Goal: Information Seeking & Learning: Learn about a topic

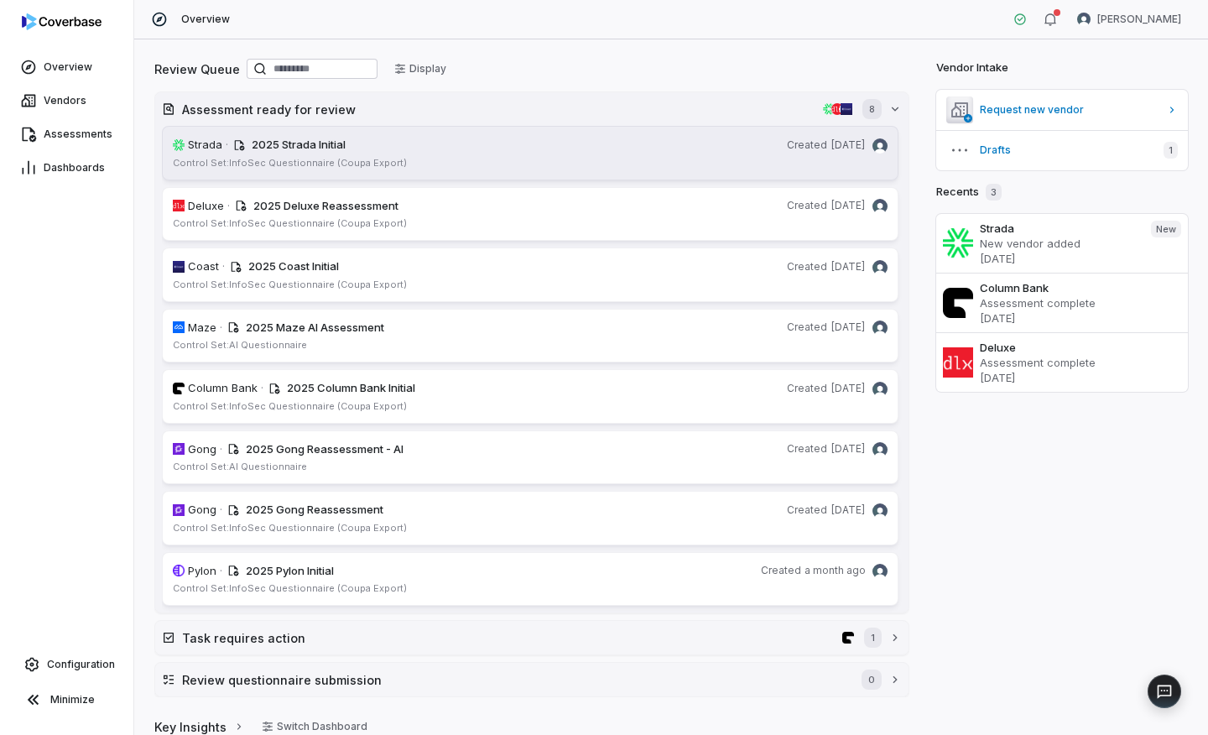
click at [484, 148] on div "2025 Strada Initial" at bounding box center [516, 145] width 529 height 17
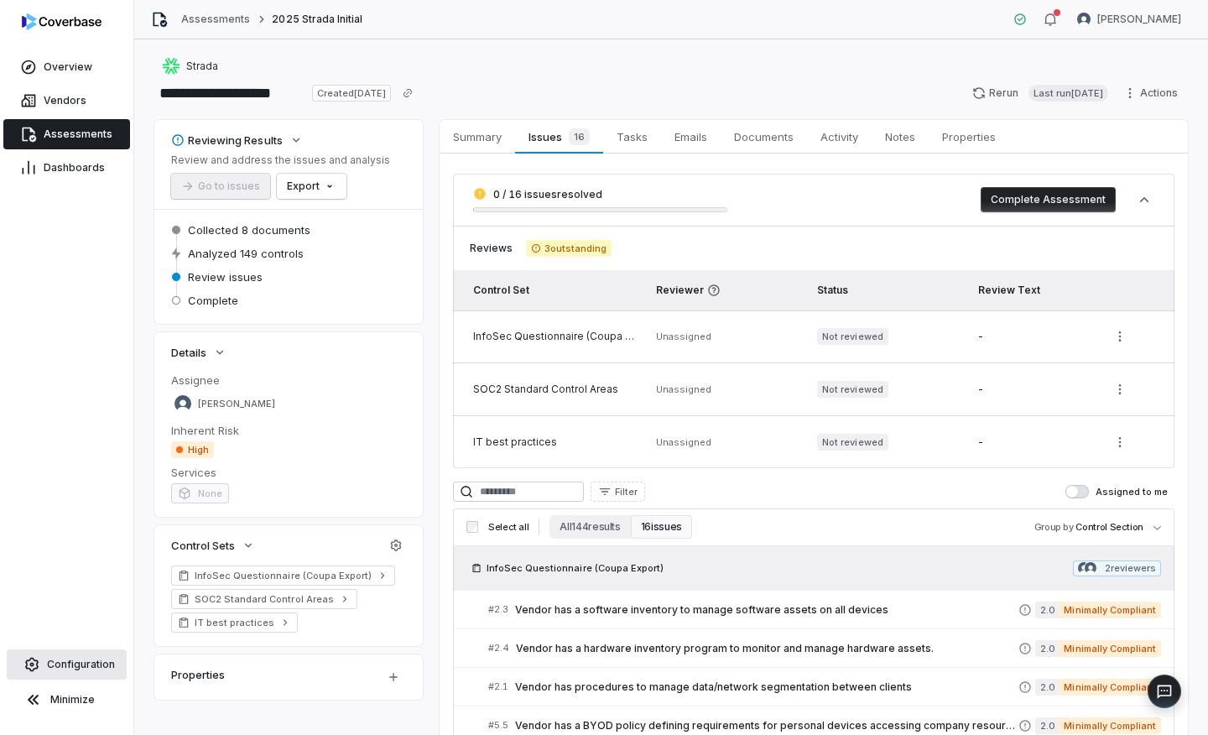
click at [81, 600] on span "Configuration" at bounding box center [81, 664] width 68 height 13
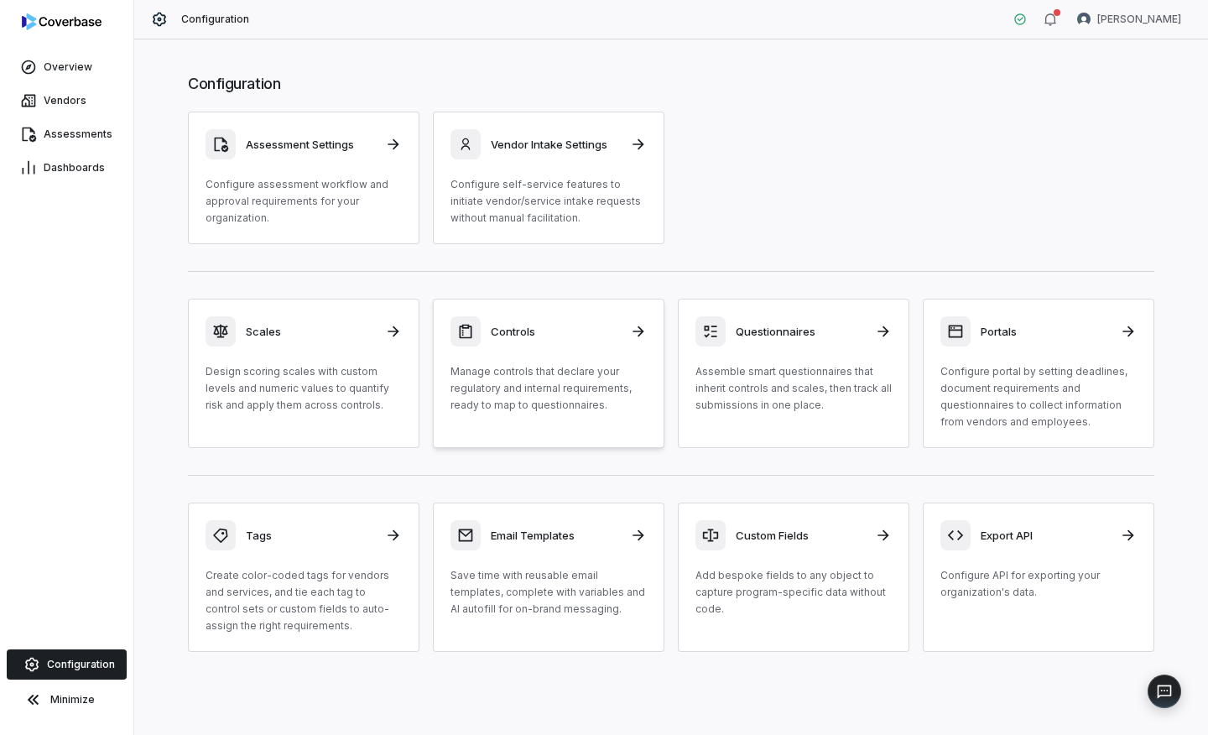
click at [597, 397] on p "Manage controls that declare your regulatory and internal requirements, ready t…" at bounding box center [549, 388] width 196 height 50
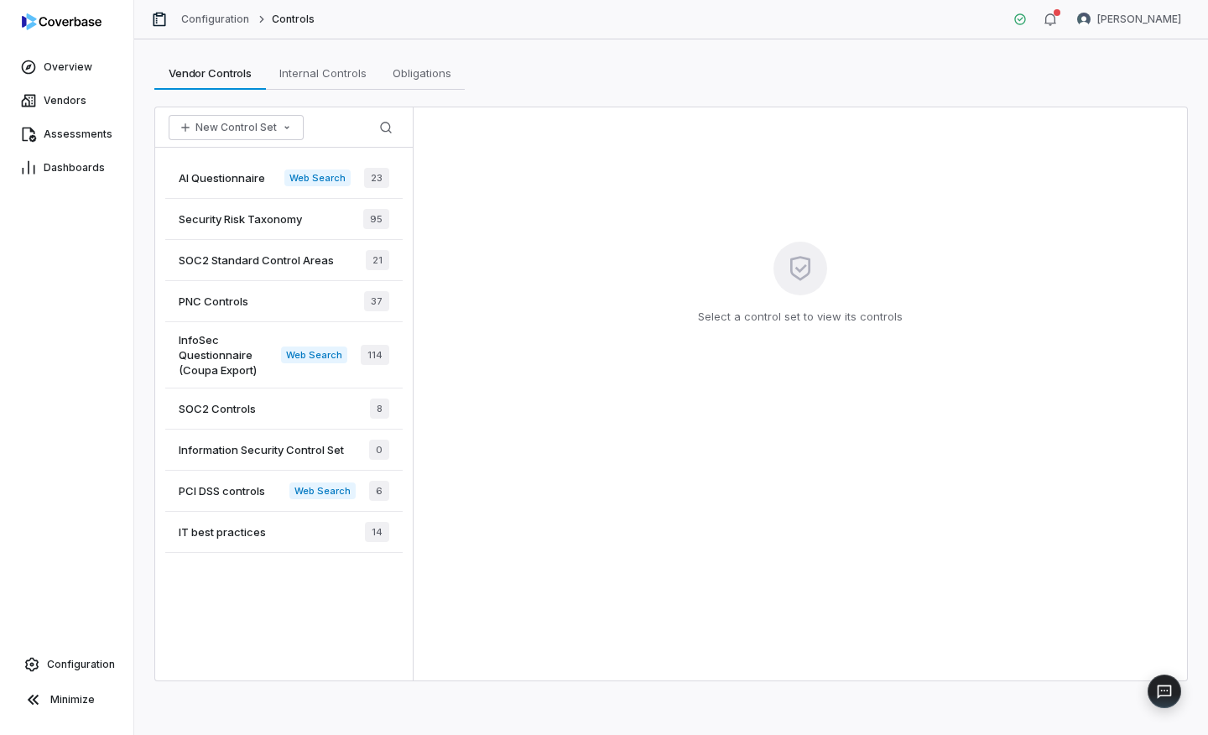
click at [242, 353] on span "InfoSec Questionnaire (Coupa Export)" at bounding box center [230, 354] width 102 height 45
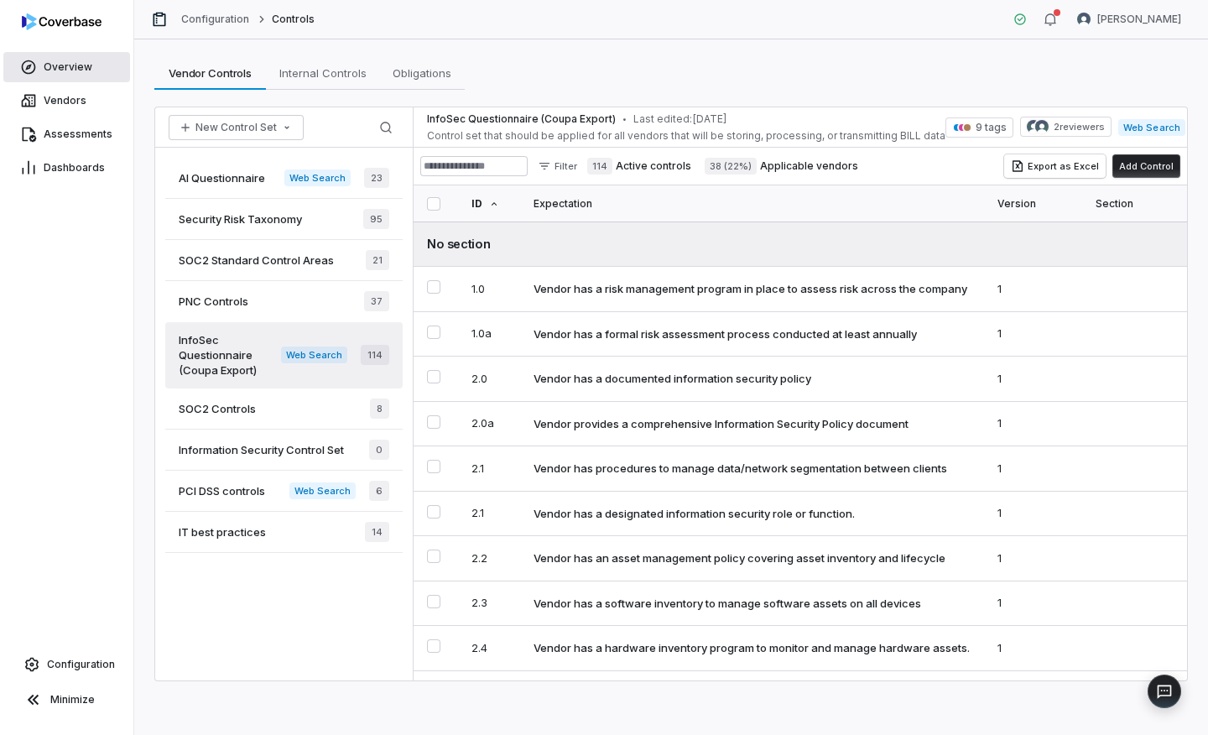
click at [81, 72] on span "Overview" at bounding box center [68, 66] width 49 height 13
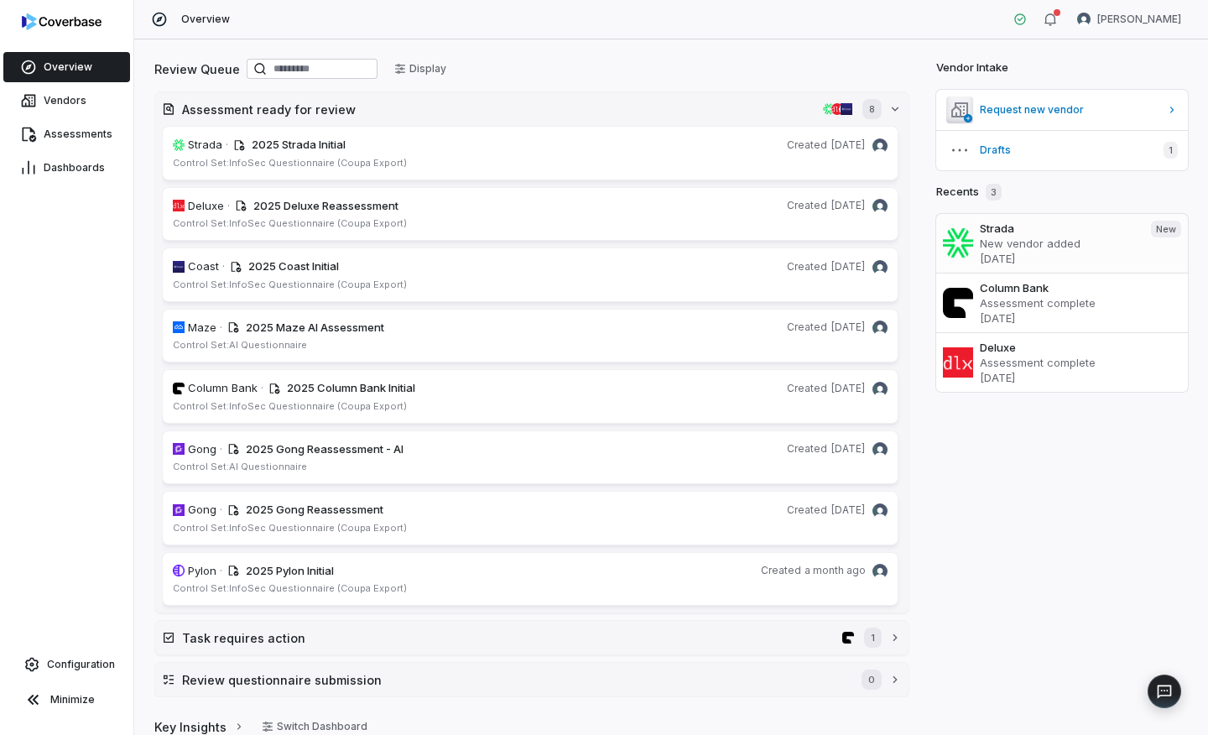
click at [1030, 249] on p "New vendor added" at bounding box center [1059, 243] width 158 height 15
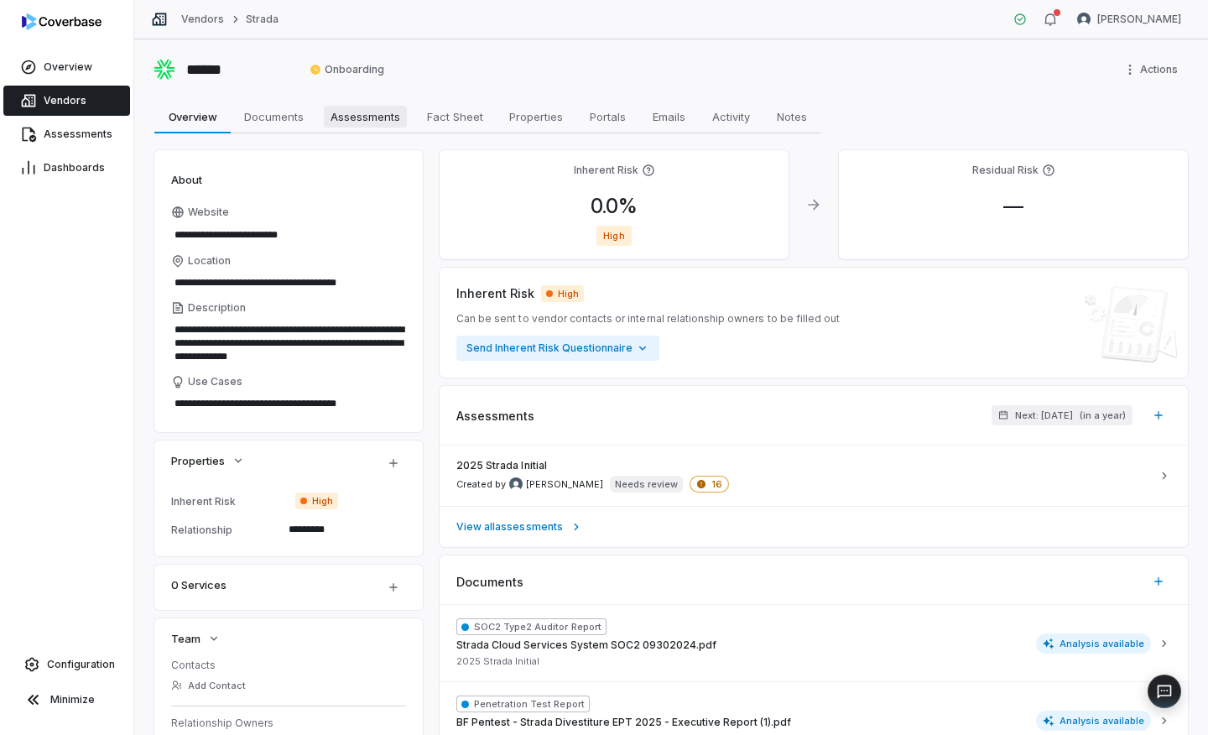
click at [336, 116] on span "Assessments" at bounding box center [365, 117] width 83 height 22
type textarea "*"
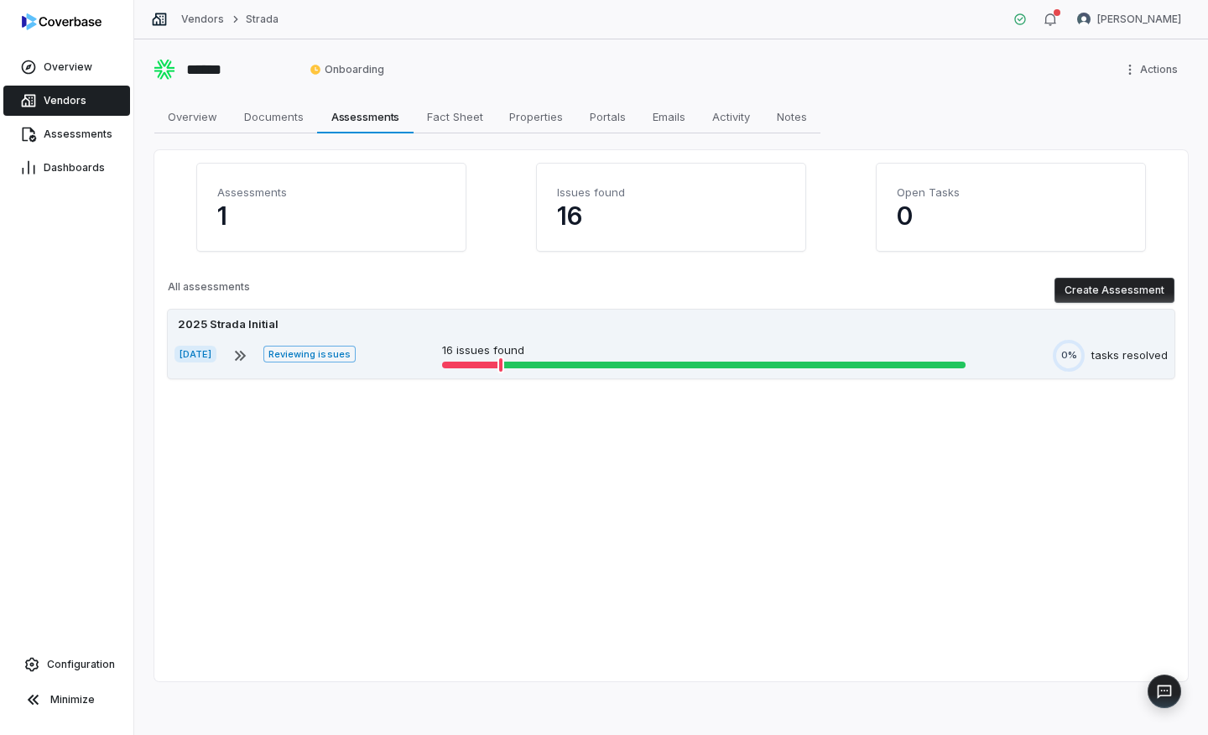
click at [685, 341] on div "Oct 1, 2025 Reviewing issues 16 issues found 0% tasks resolved" at bounding box center [671, 356] width 993 height 32
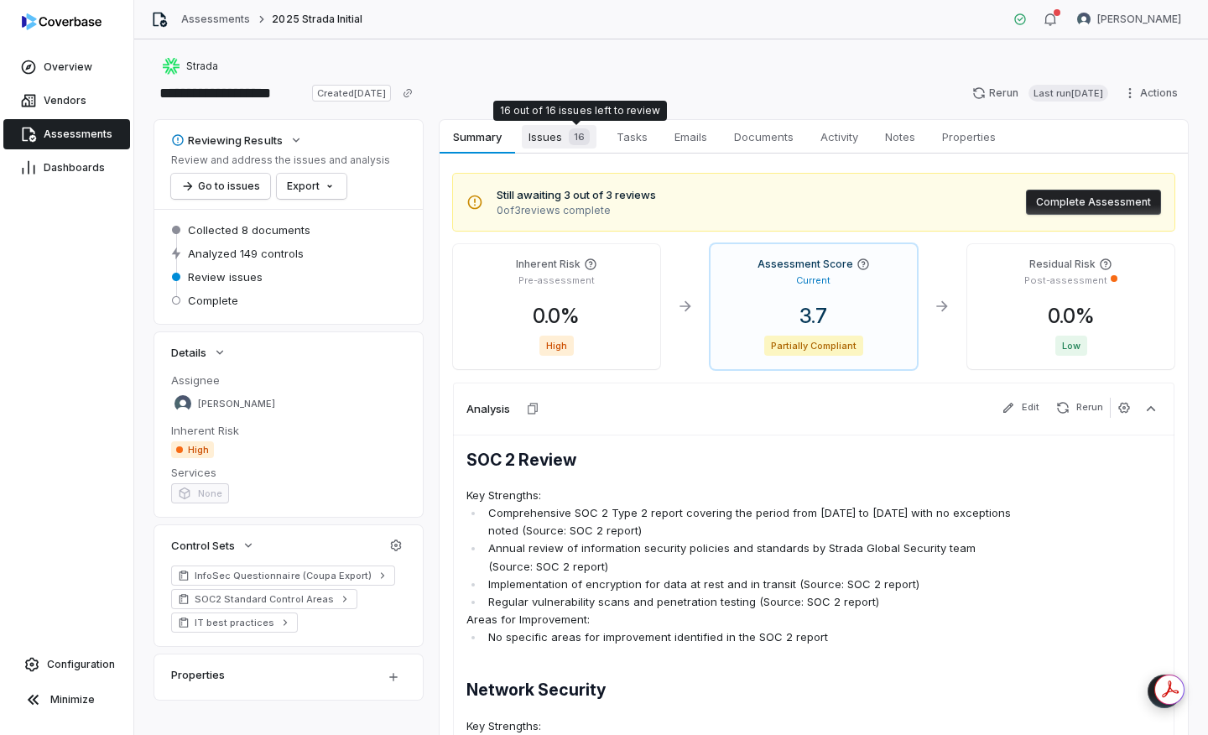
click at [567, 143] on div "16" at bounding box center [576, 136] width 28 height 17
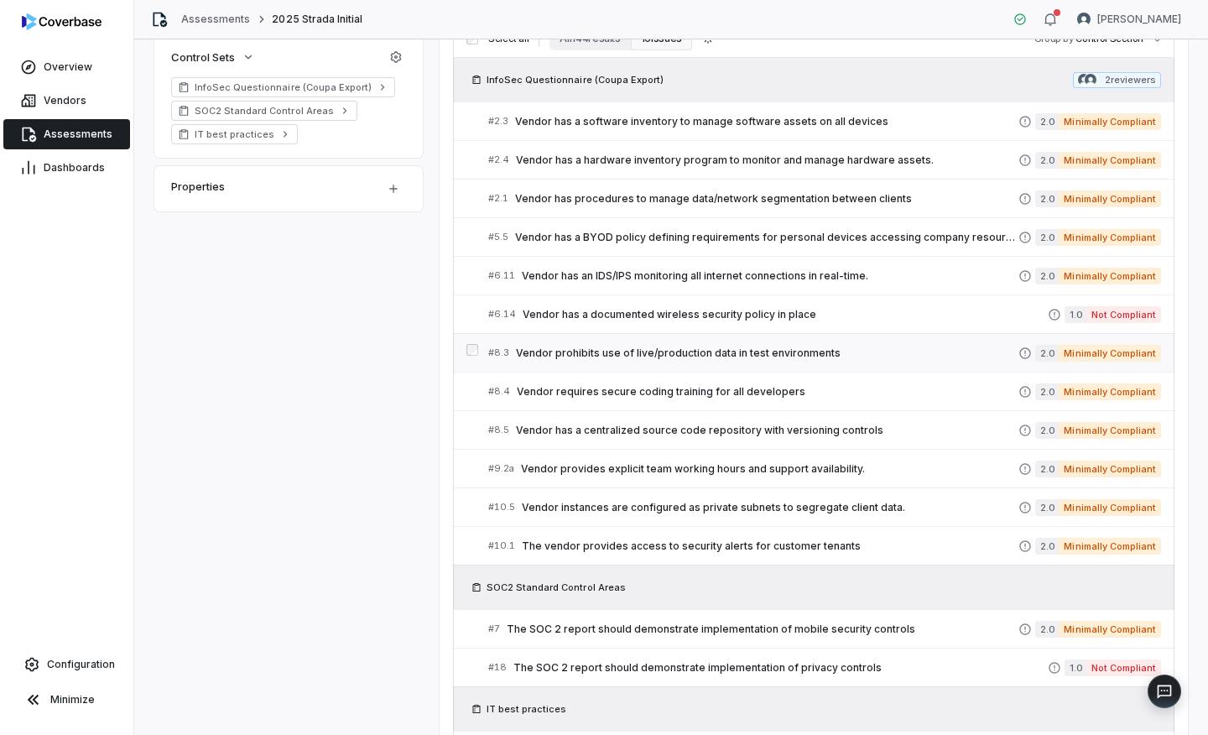
scroll to position [369, 0]
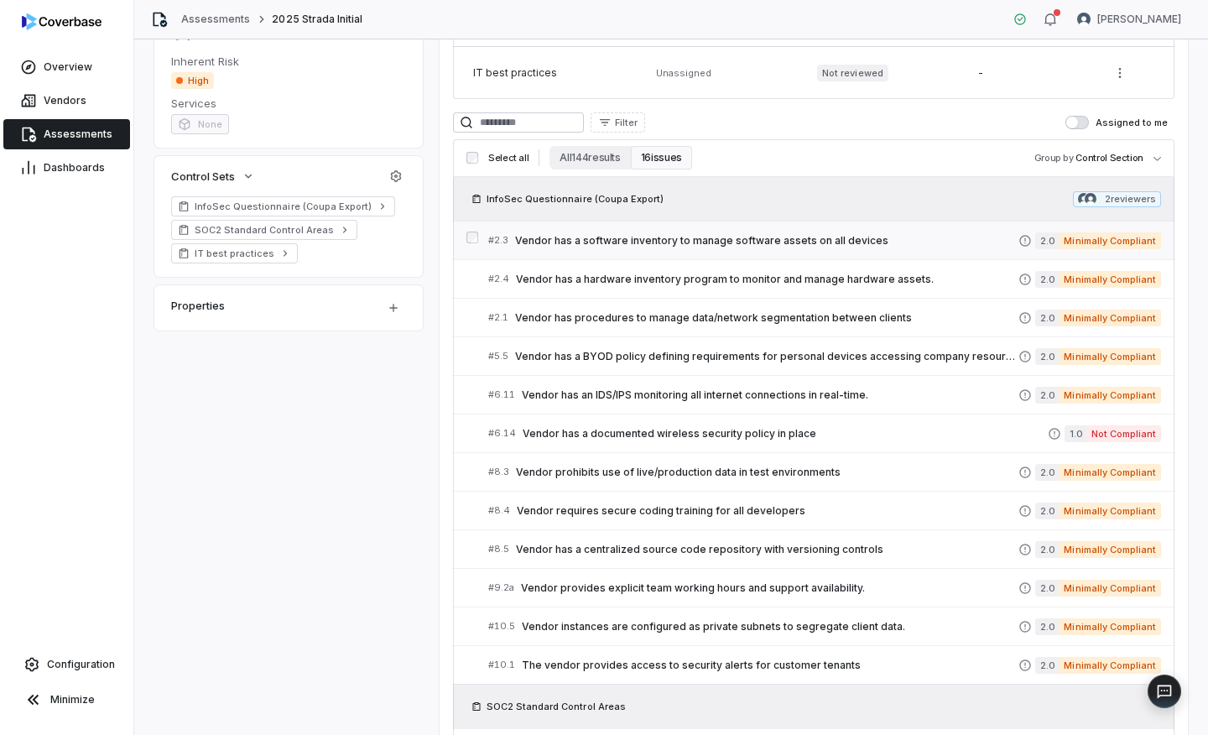
click at [586, 247] on div "# 2.3 Vendor has a software inventory to manage software assets on all devices" at bounding box center [753, 241] width 530 height 18
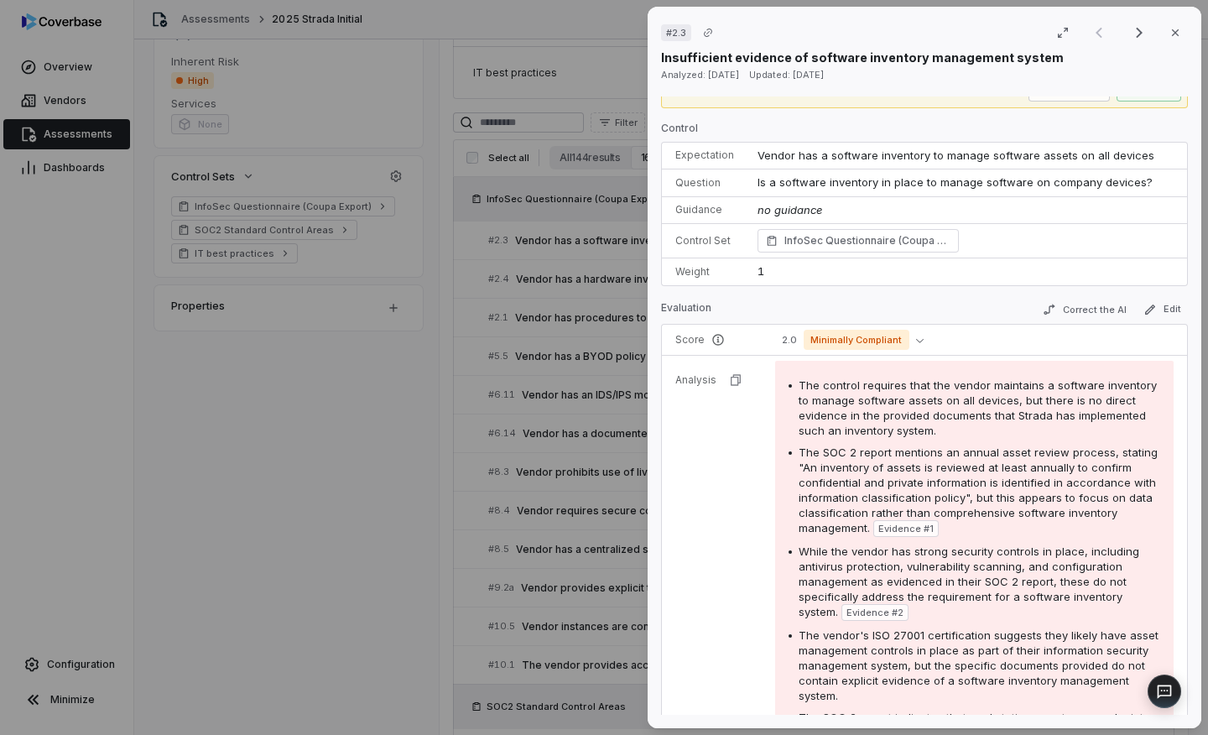
scroll to position [29, 0]
click at [1081, 36] on button "Close" at bounding box center [1175, 32] width 35 height 35
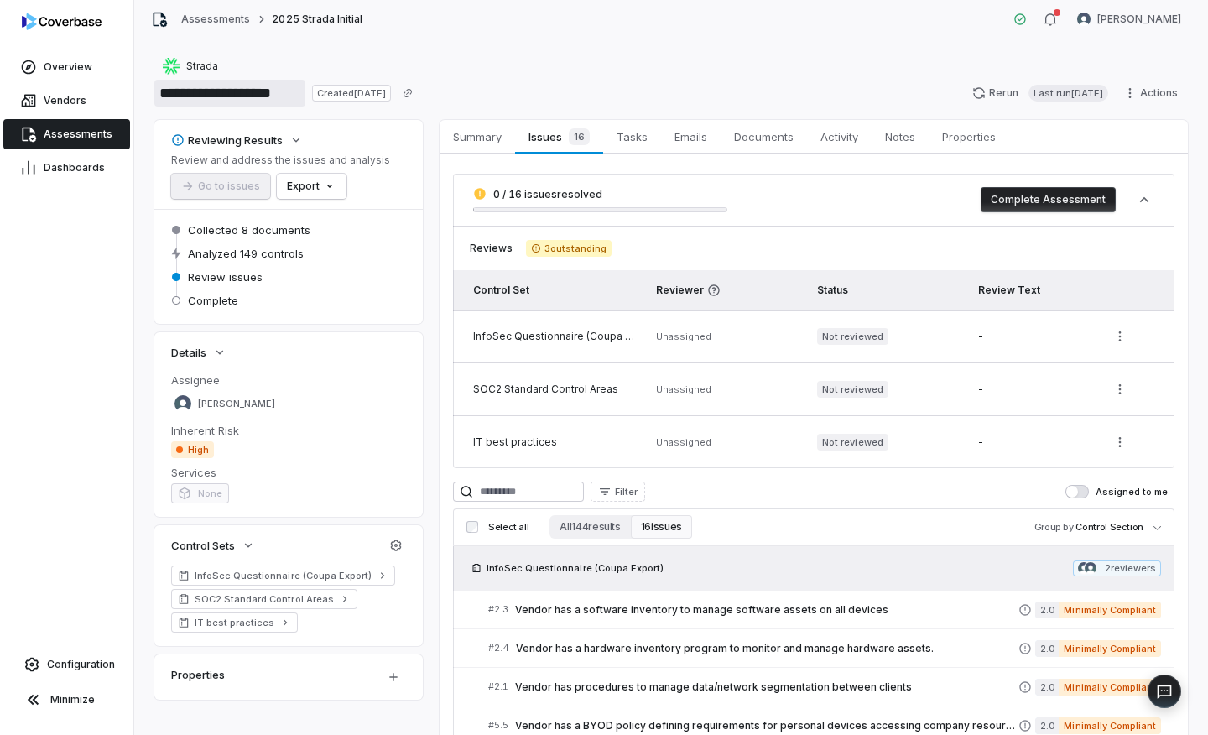
click at [222, 97] on input "**********" at bounding box center [229, 93] width 151 height 27
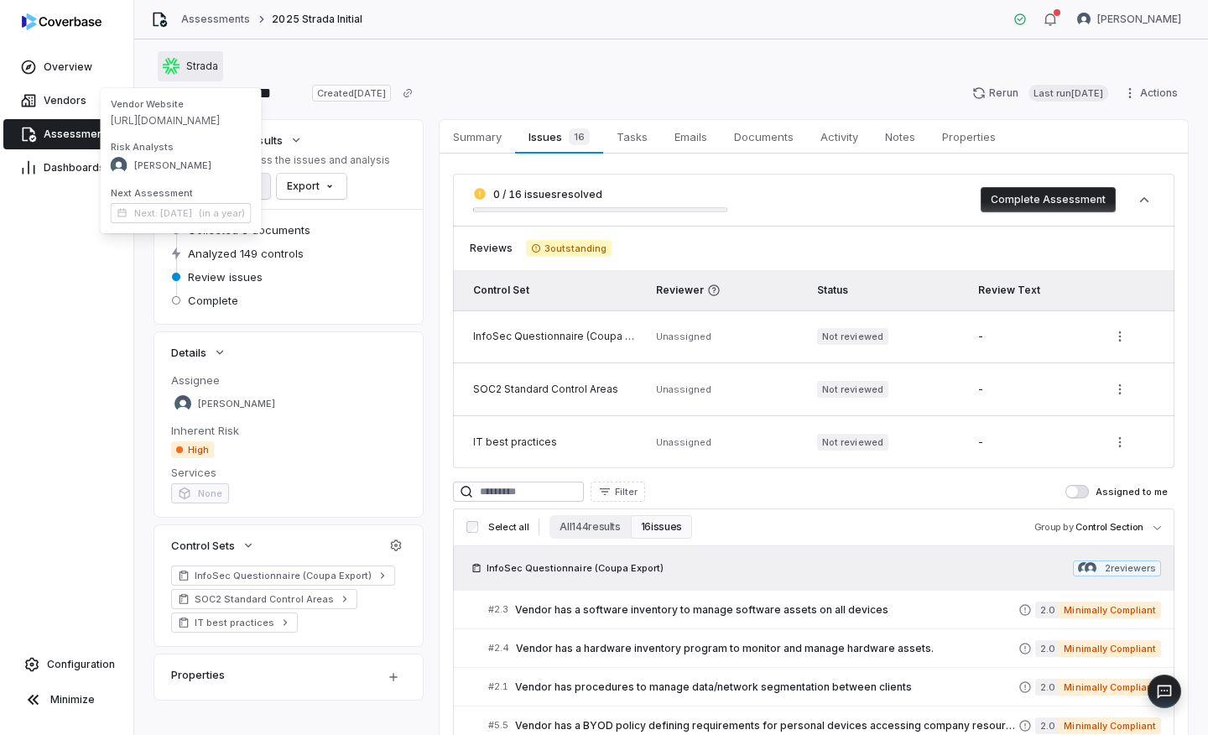
click at [204, 59] on div "Strada" at bounding box center [190, 66] width 55 height 17
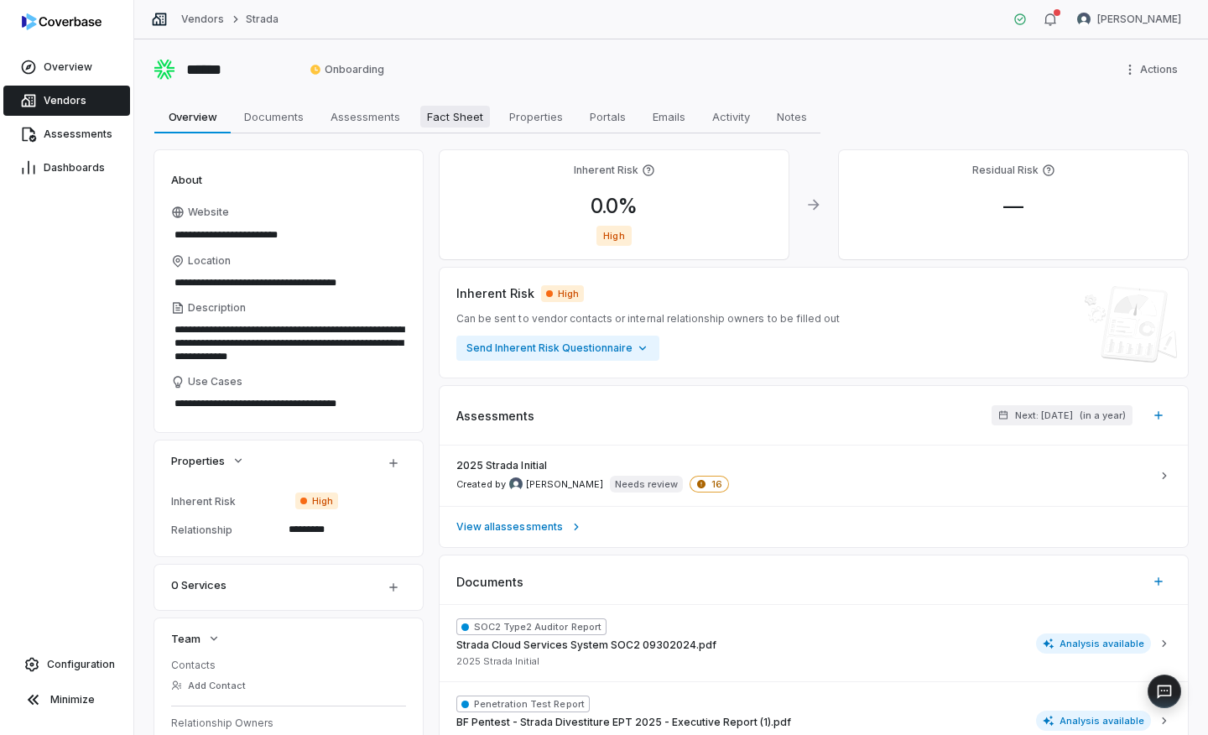
click at [475, 119] on span "Fact Sheet" at bounding box center [455, 117] width 70 height 22
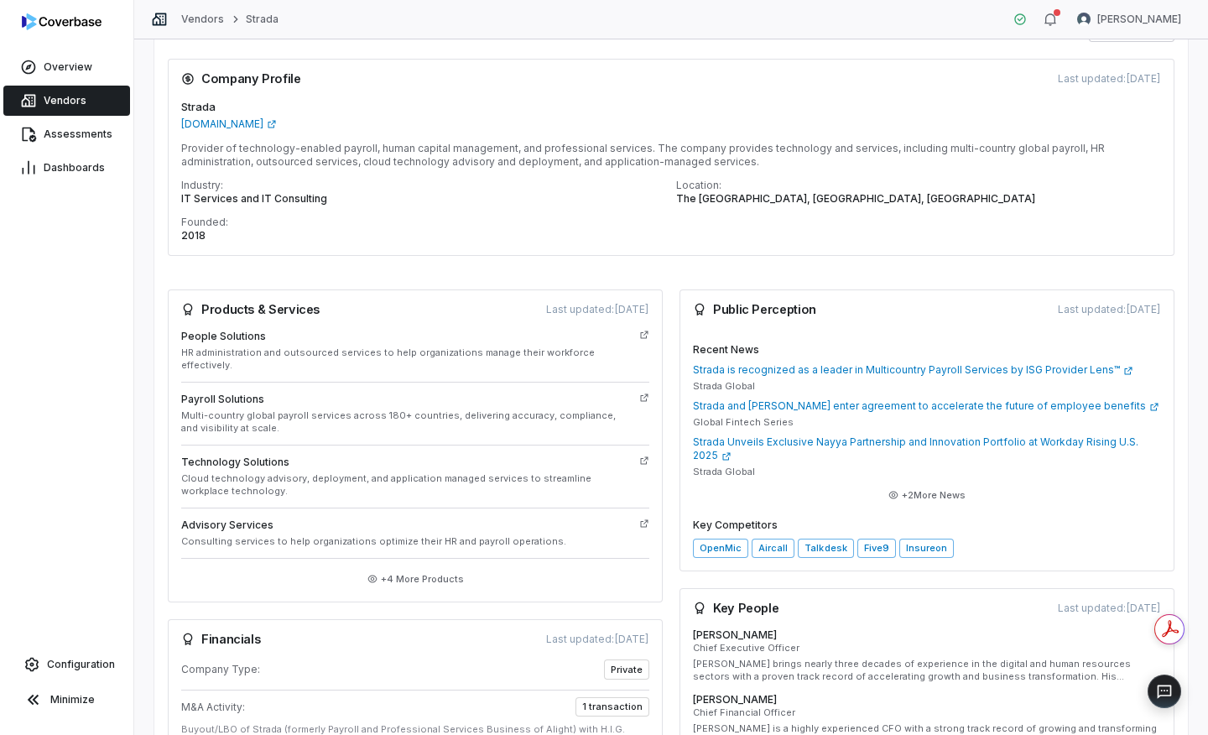
scroll to position [59, 0]
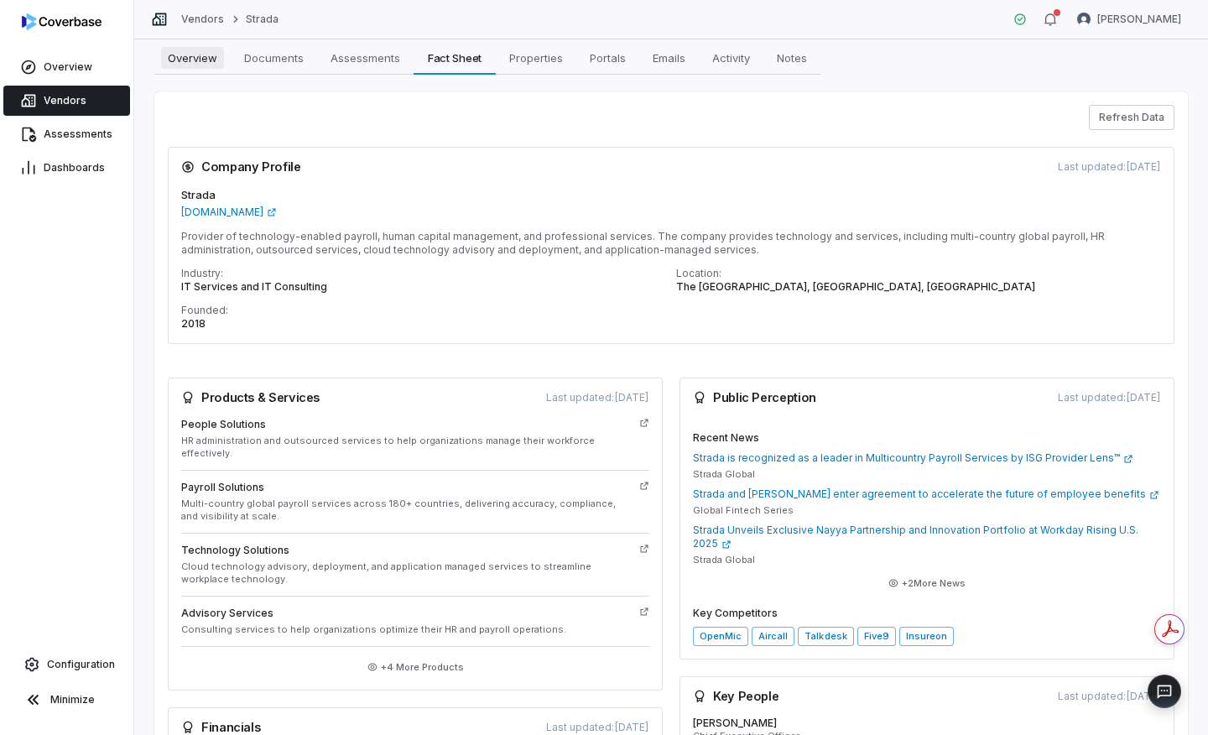
click at [180, 59] on span "Overview" at bounding box center [192, 58] width 63 height 22
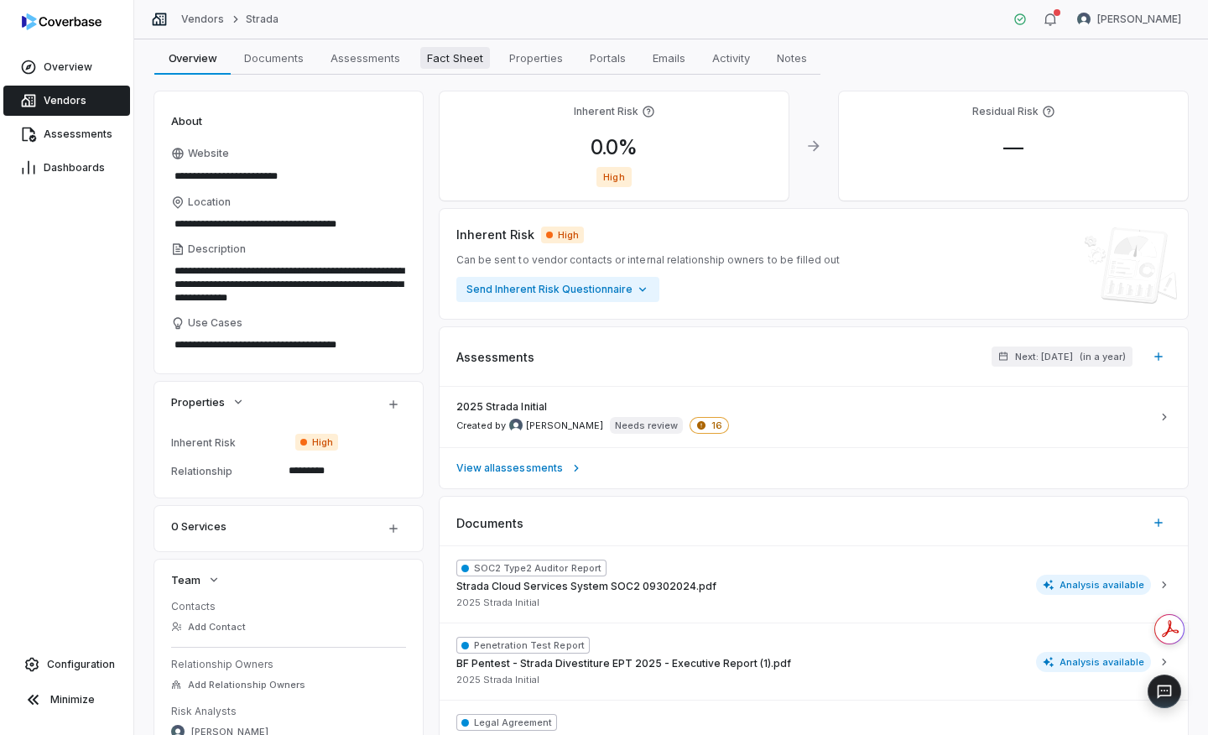
click at [437, 66] on span "Fact Sheet" at bounding box center [455, 58] width 70 height 22
type textarea "*"
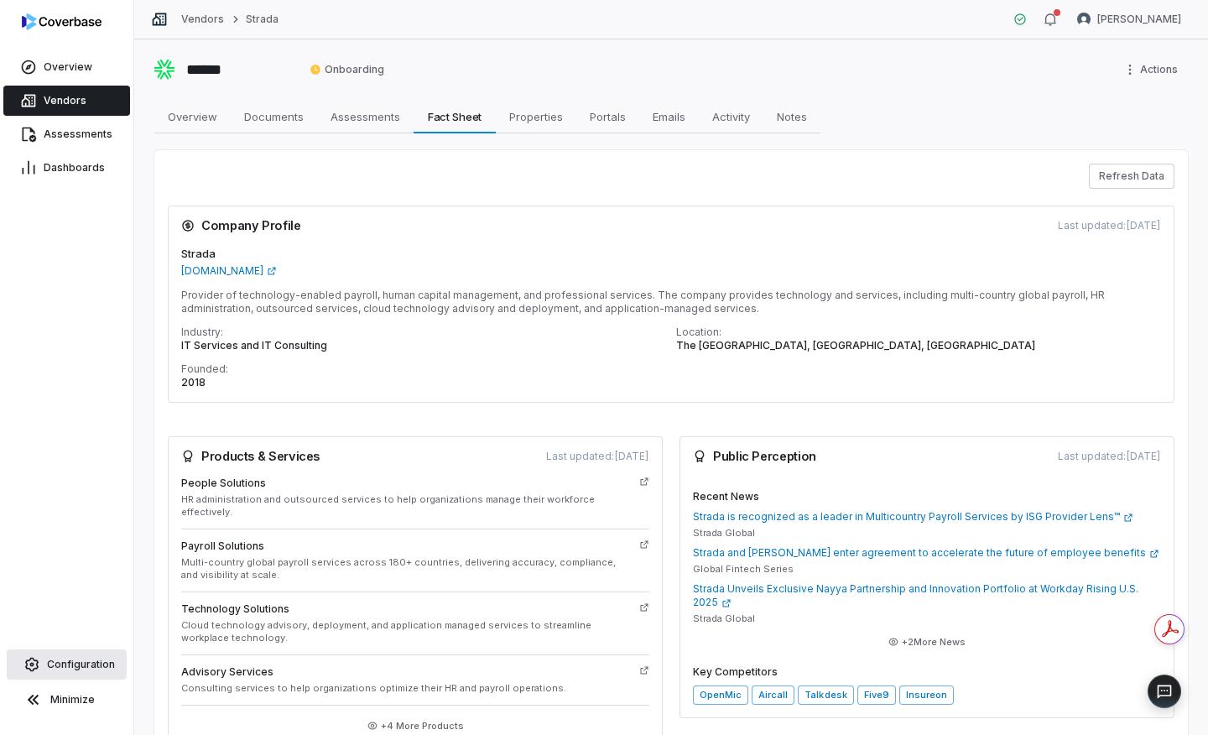
click at [89, 670] on span "Configuration" at bounding box center [81, 664] width 68 height 13
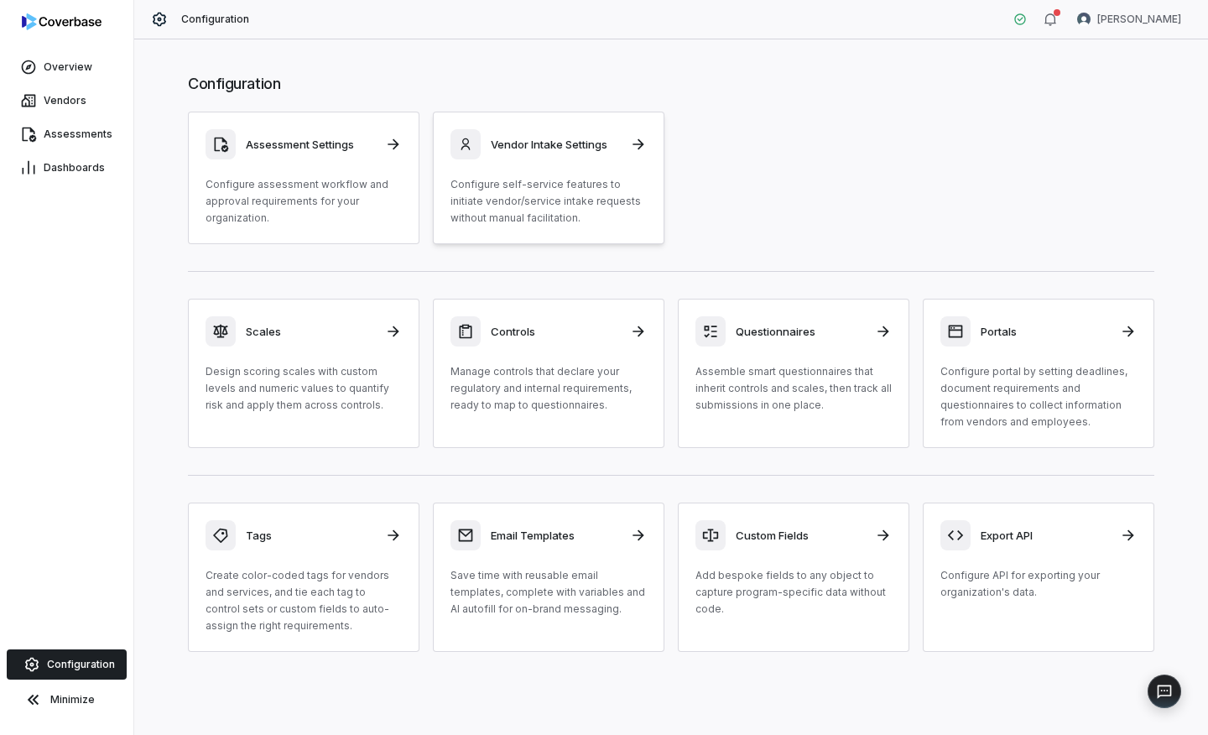
click at [638, 148] on icon at bounding box center [638, 144] width 11 height 11
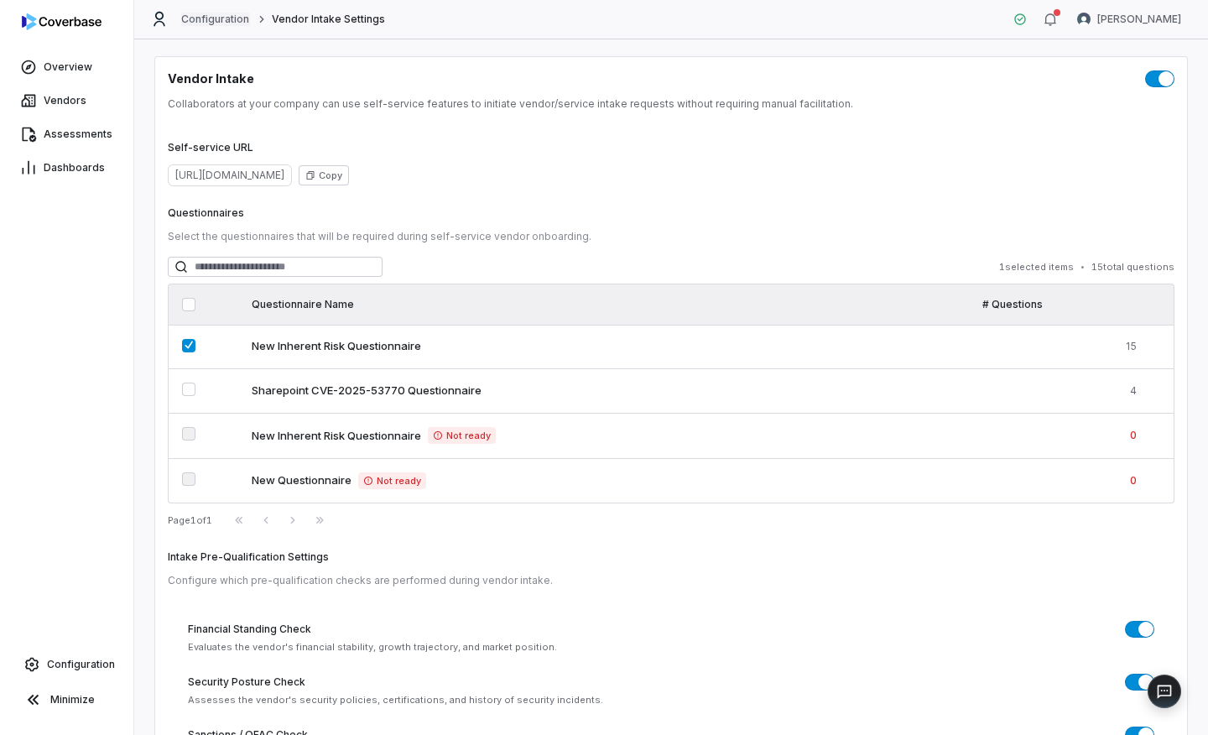
click at [215, 19] on link "Configuration" at bounding box center [215, 19] width 69 height 13
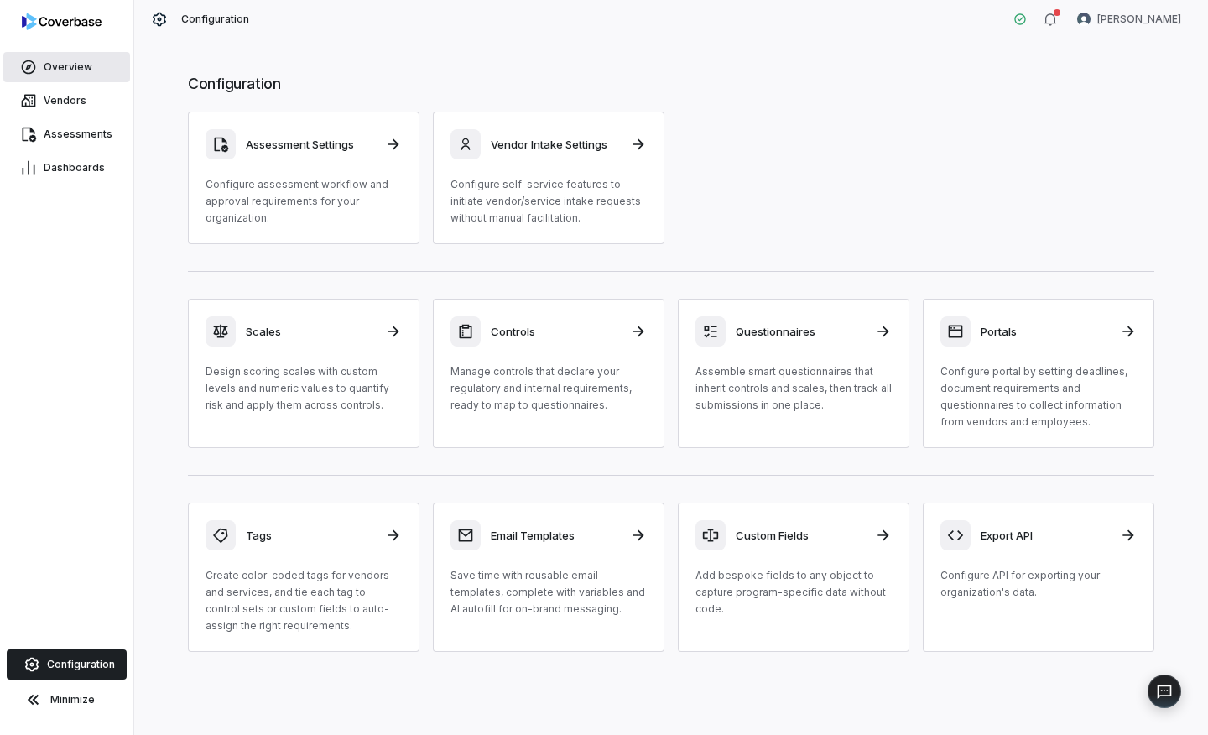
click at [49, 70] on span "Overview" at bounding box center [68, 66] width 49 height 13
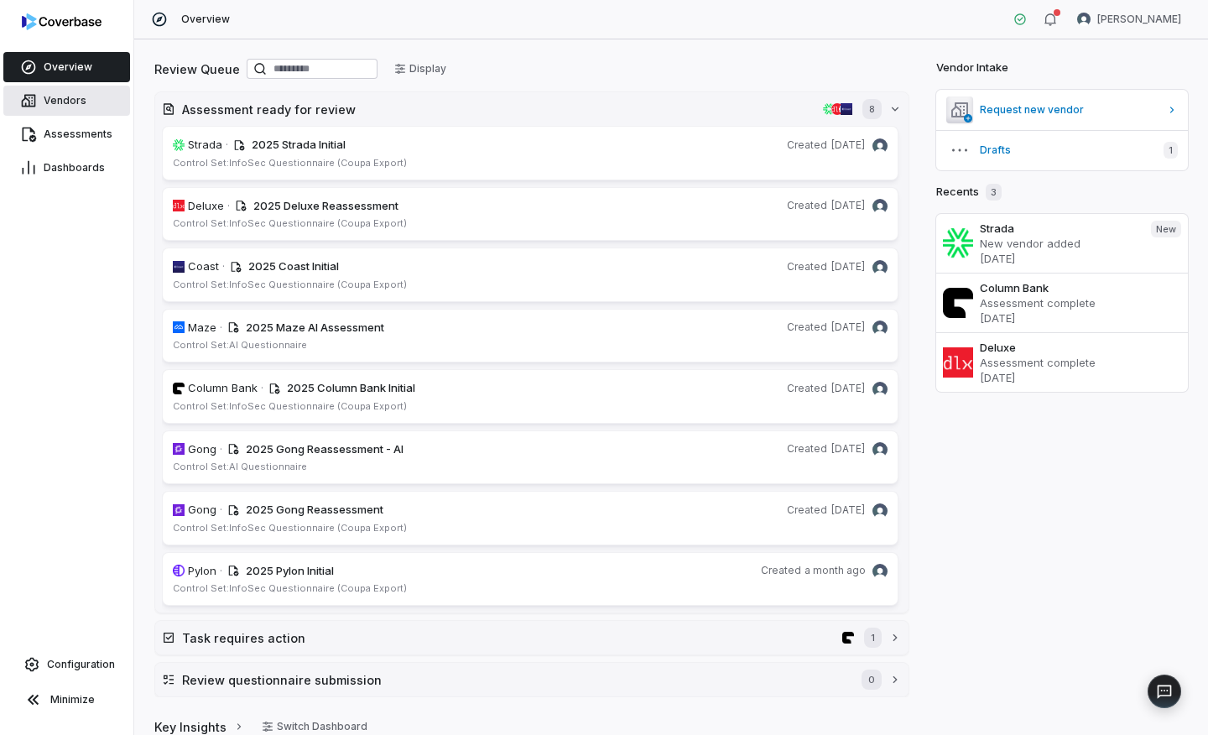
click at [77, 95] on span "Vendors" at bounding box center [65, 100] width 43 height 13
